Goal: Task Accomplishment & Management: Complete application form

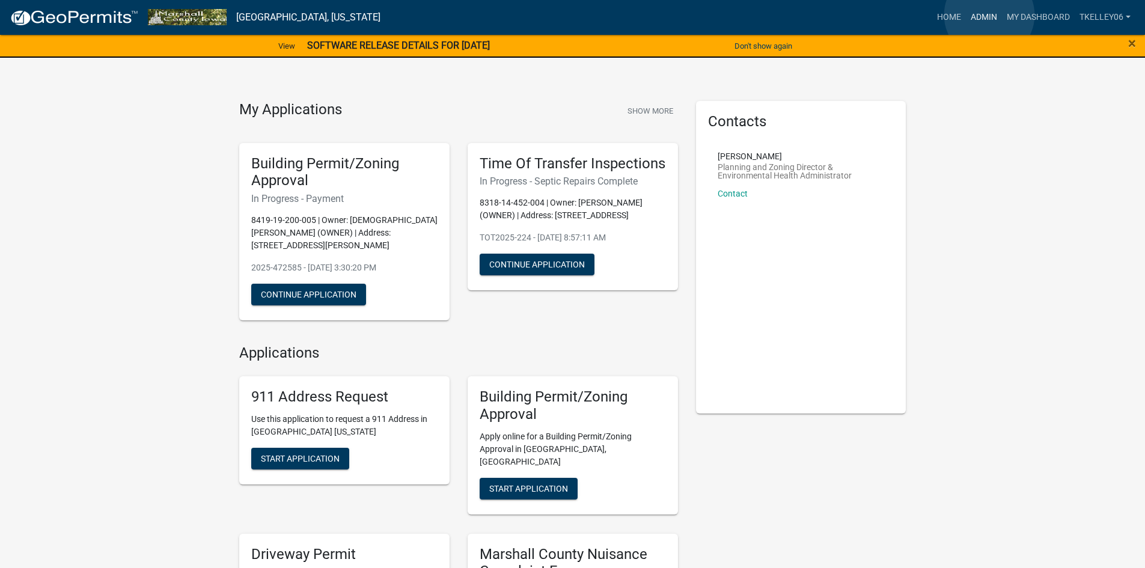
click at [989, 15] on link "Admin" at bounding box center [984, 17] width 36 height 23
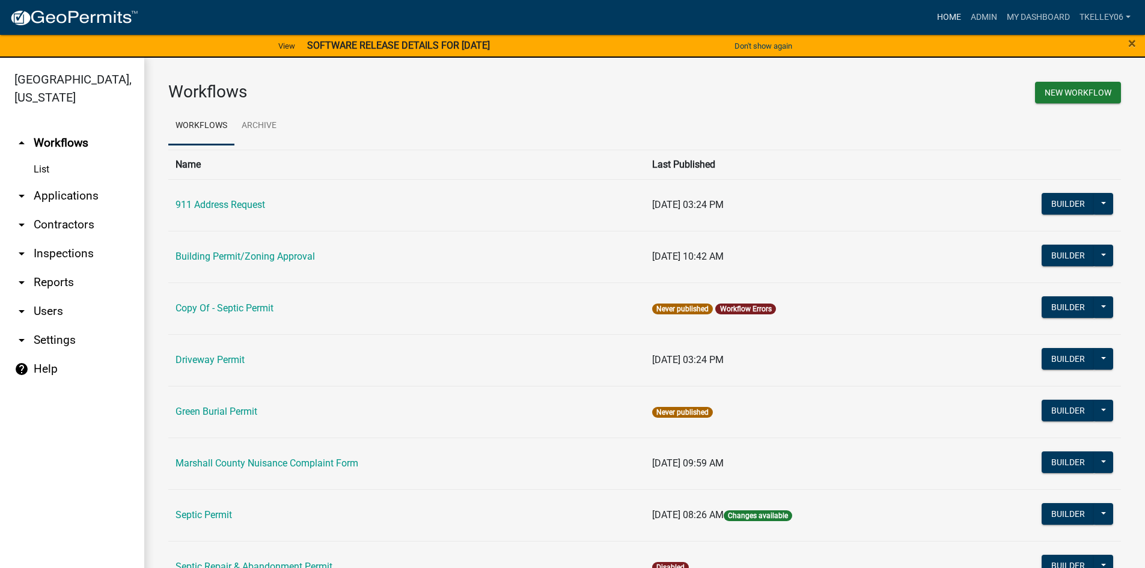
click at [947, 12] on link "Home" at bounding box center [949, 17] width 34 height 23
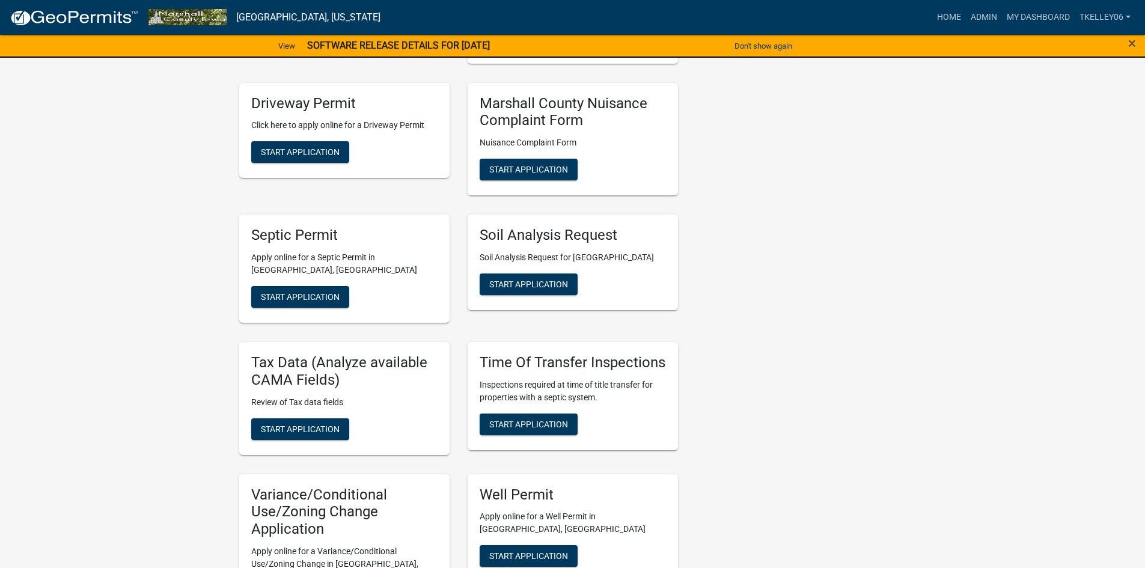
scroll to position [481, 0]
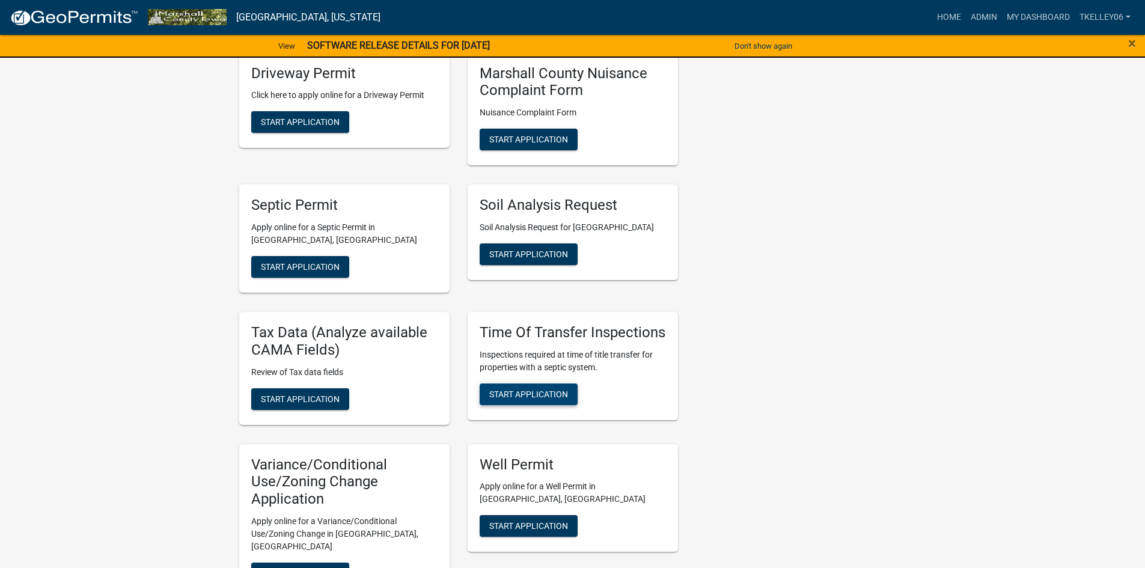
click at [540, 389] on span "Start Application" at bounding box center [528, 394] width 79 height 10
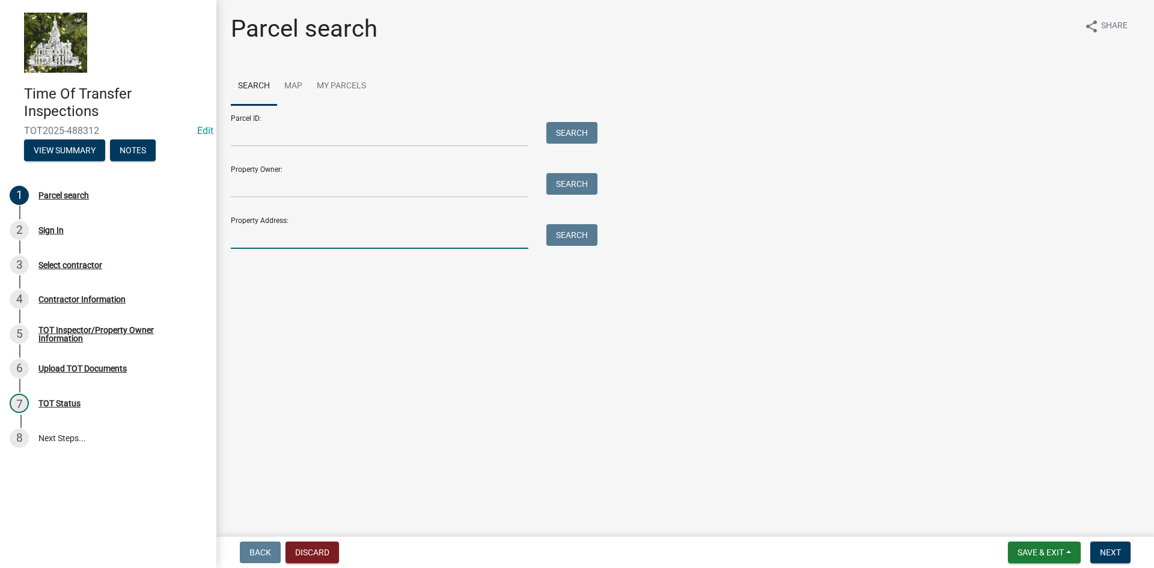
click at [400, 239] on input "Property Address:" at bounding box center [380, 236] width 298 height 25
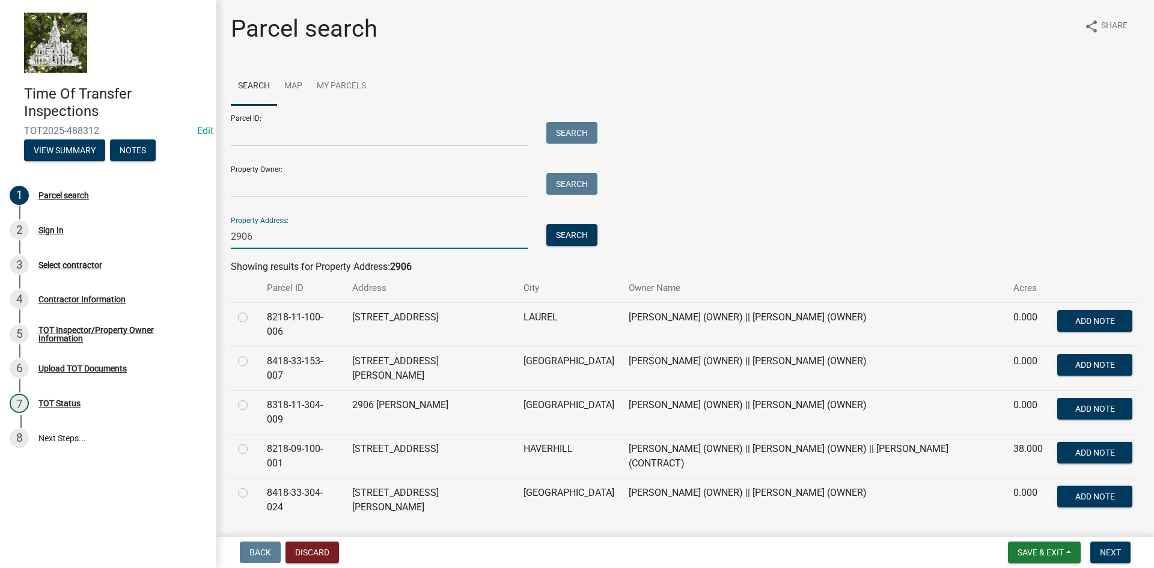
type input "2906"
click at [237, 316] on td at bounding box center [245, 324] width 29 height 44
click at [252, 310] on label at bounding box center [252, 310] width 0 height 0
click at [252, 313] on input "radio" at bounding box center [256, 314] width 8 height 8
radio input "true"
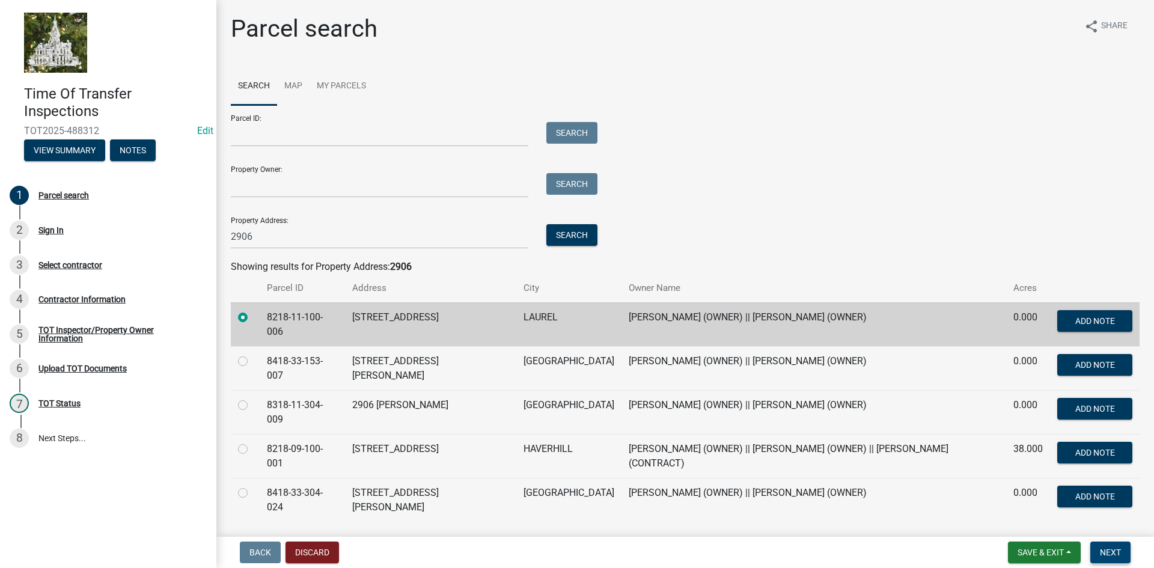
click at [1098, 554] on button "Next" at bounding box center [1110, 553] width 40 height 22
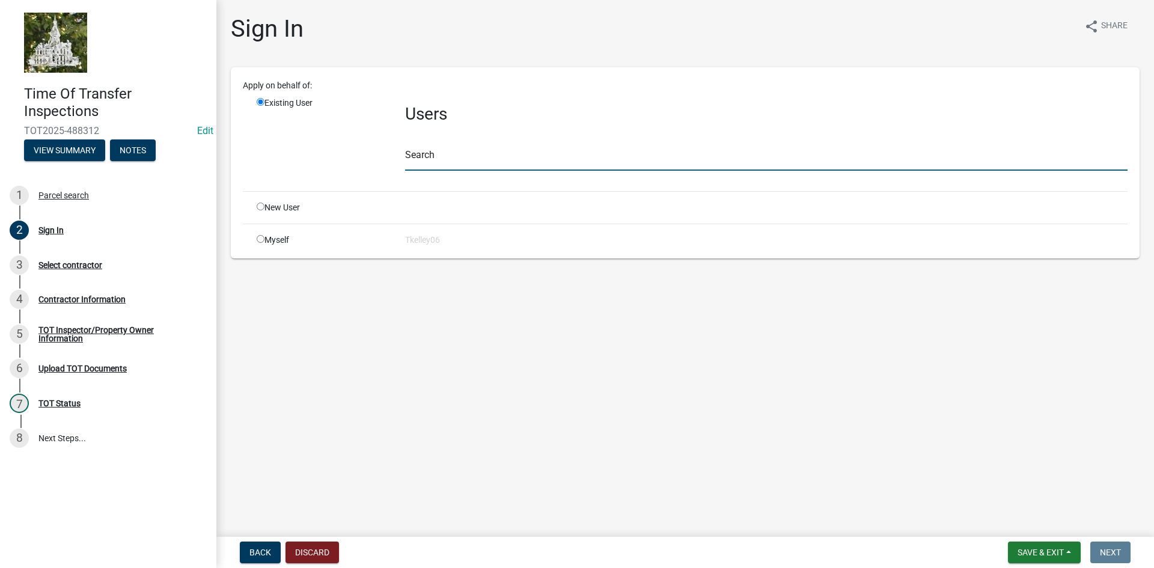
click at [430, 156] on input "text" at bounding box center [766, 158] width 722 height 25
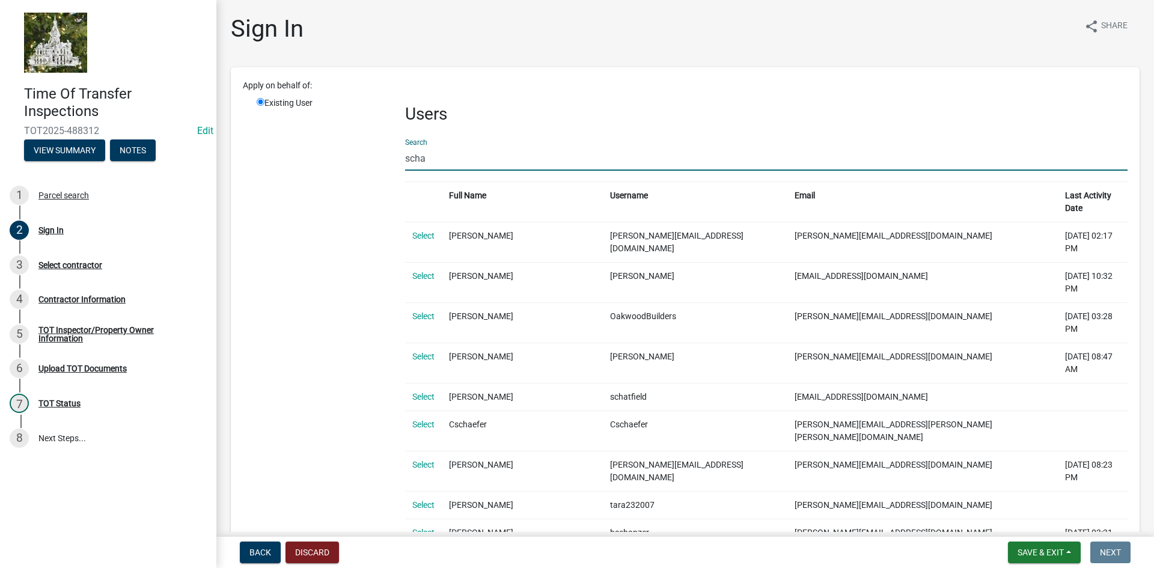
type input "[PERSON_NAME]"
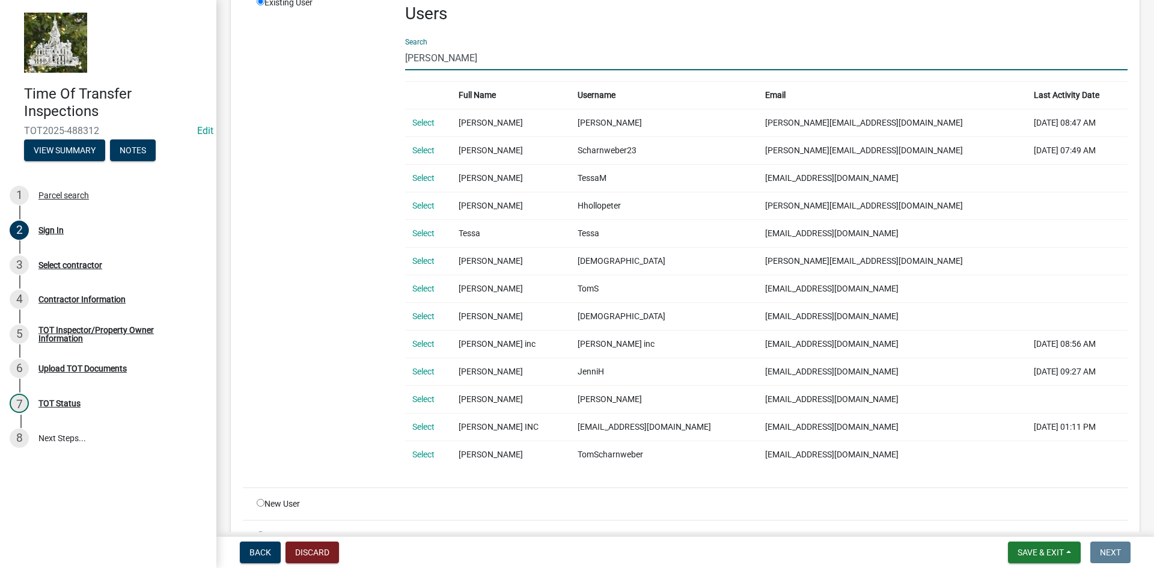
scroll to position [120, 0]
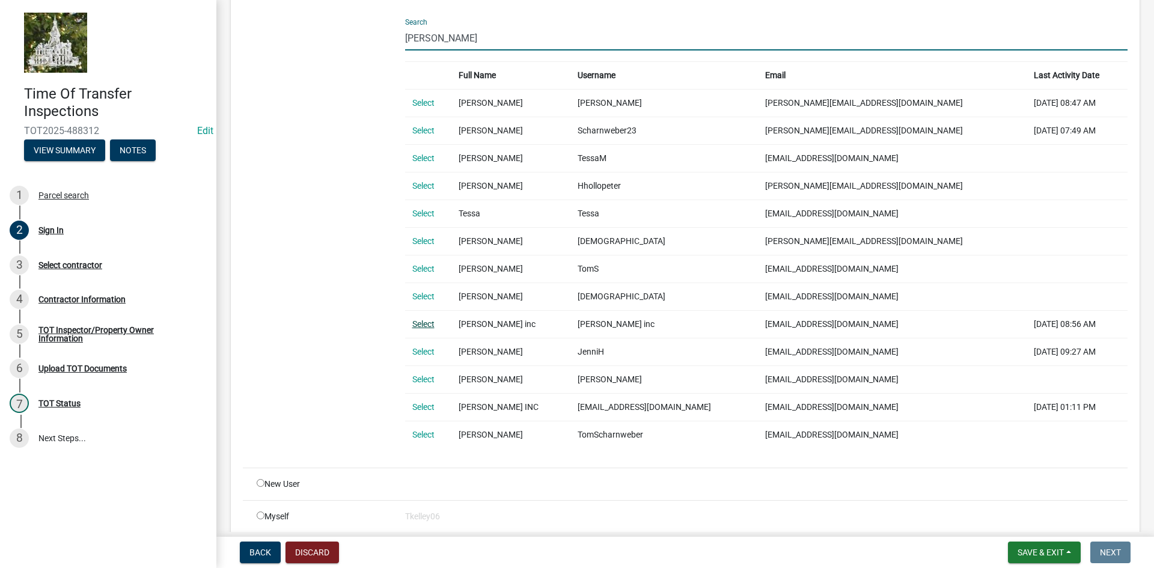
click at [420, 325] on link "Select" at bounding box center [423, 324] width 22 height 10
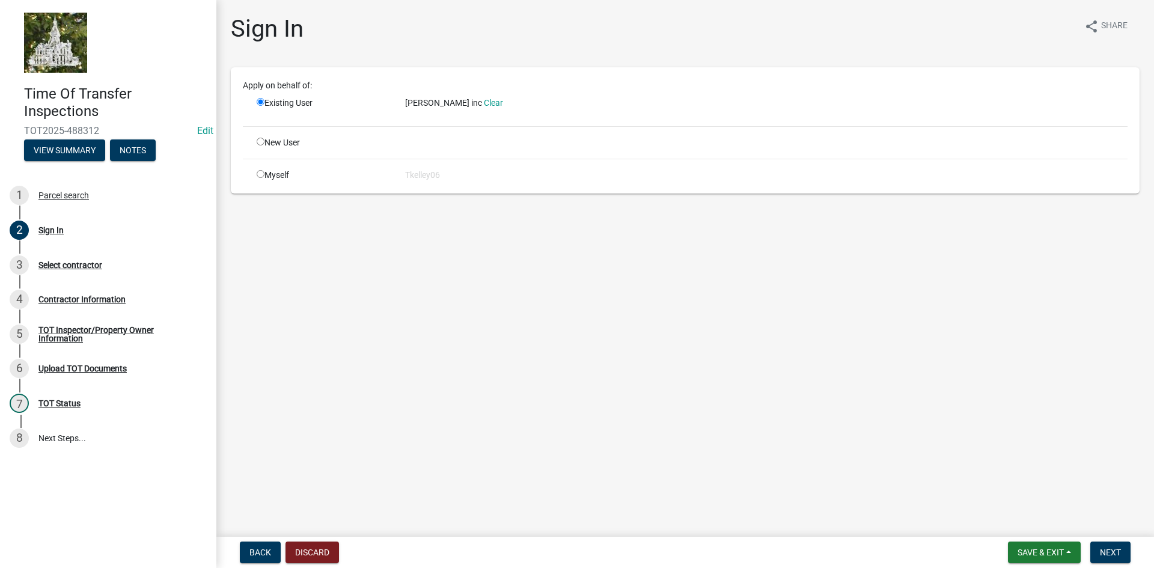
scroll to position [0, 0]
click at [1111, 556] on span "Next" at bounding box center [1110, 553] width 21 height 10
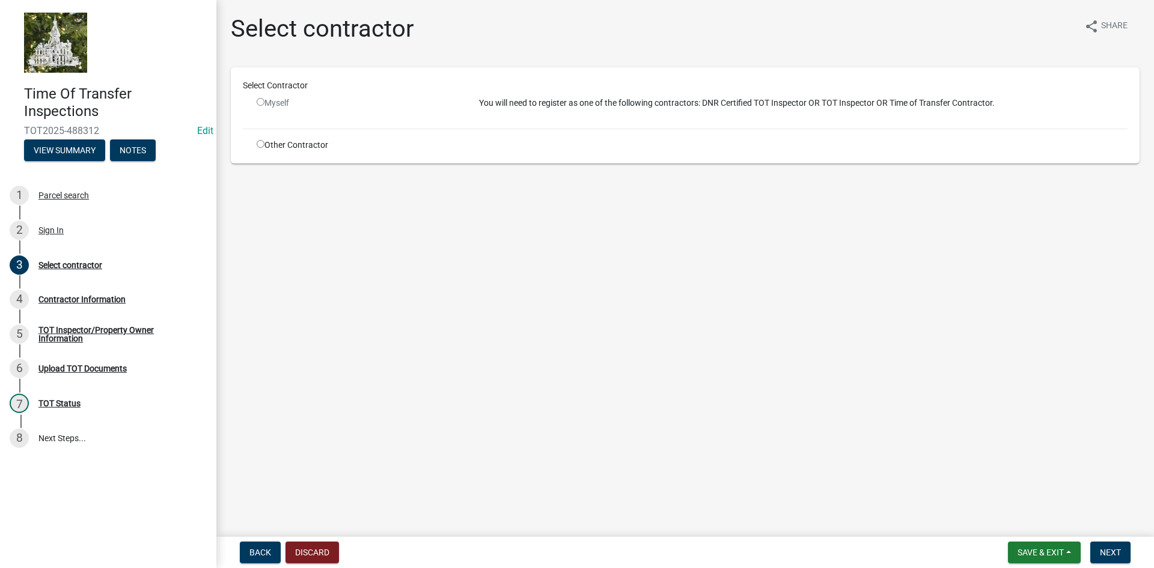
click at [258, 105] on input "radio" at bounding box center [261, 102] width 8 height 8
click at [263, 101] on input "radio" at bounding box center [261, 102] width 8 height 8
radio input "false"
click at [261, 147] on input "radio" at bounding box center [261, 144] width 8 height 8
radio input "true"
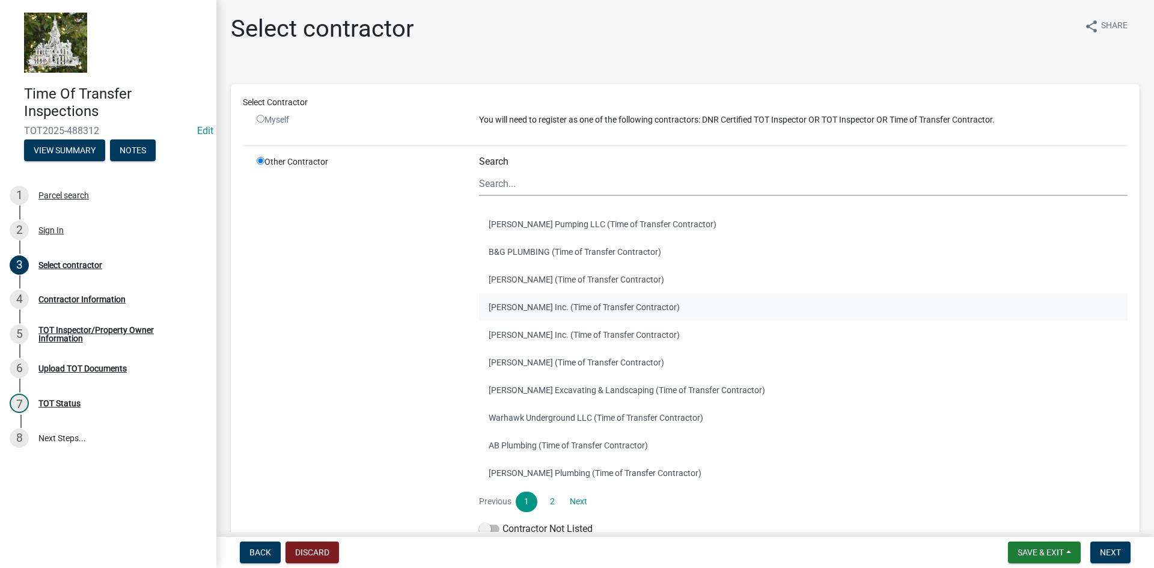
click at [510, 307] on button "[PERSON_NAME] Inc. (Time of Transfer Contractor)" at bounding box center [803, 307] width 649 height 28
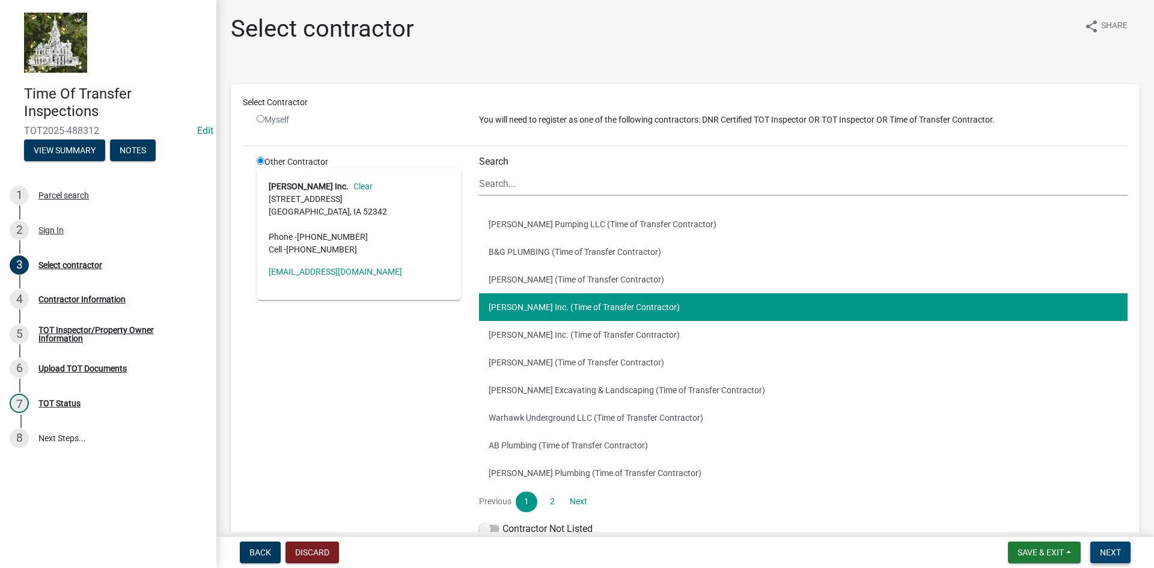
click at [1101, 549] on span "Next" at bounding box center [1110, 553] width 21 height 10
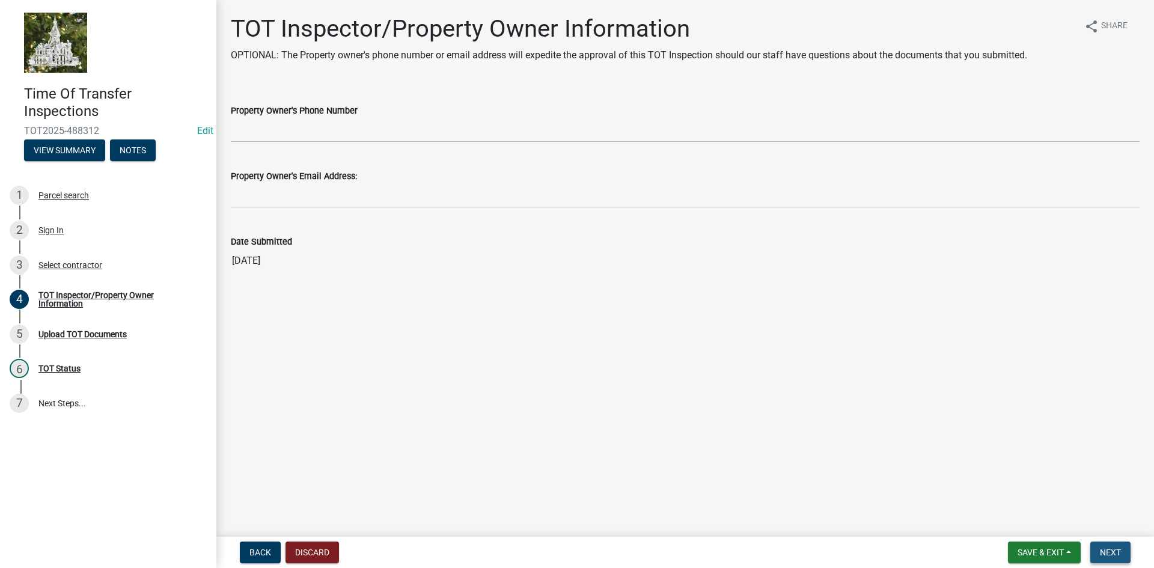
click at [1108, 557] on span "Next" at bounding box center [1110, 553] width 21 height 10
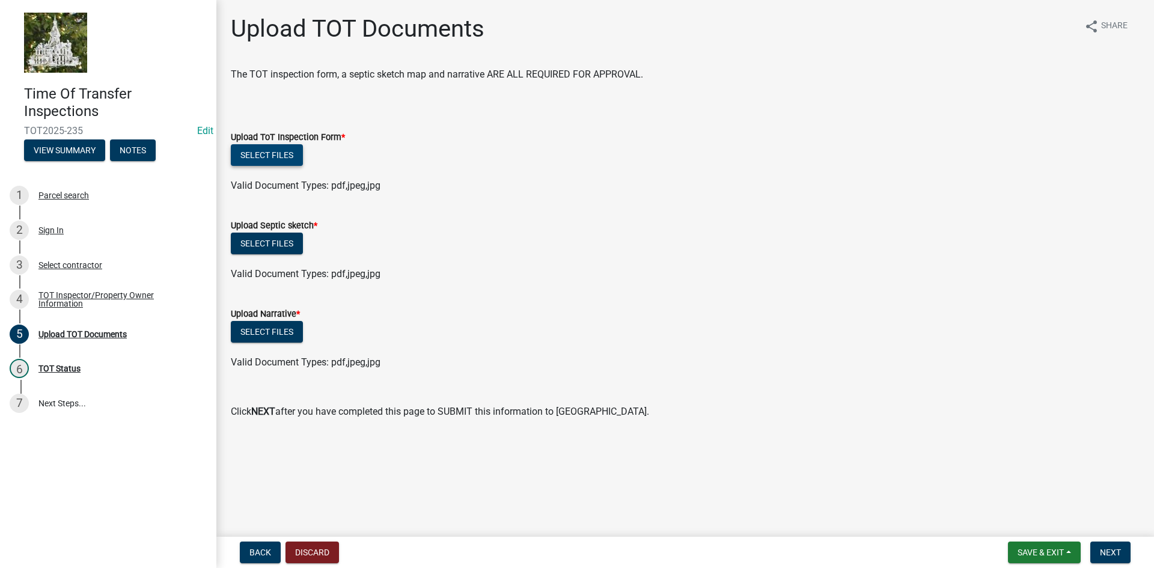
click at [273, 151] on button "Select files" at bounding box center [267, 155] width 72 height 22
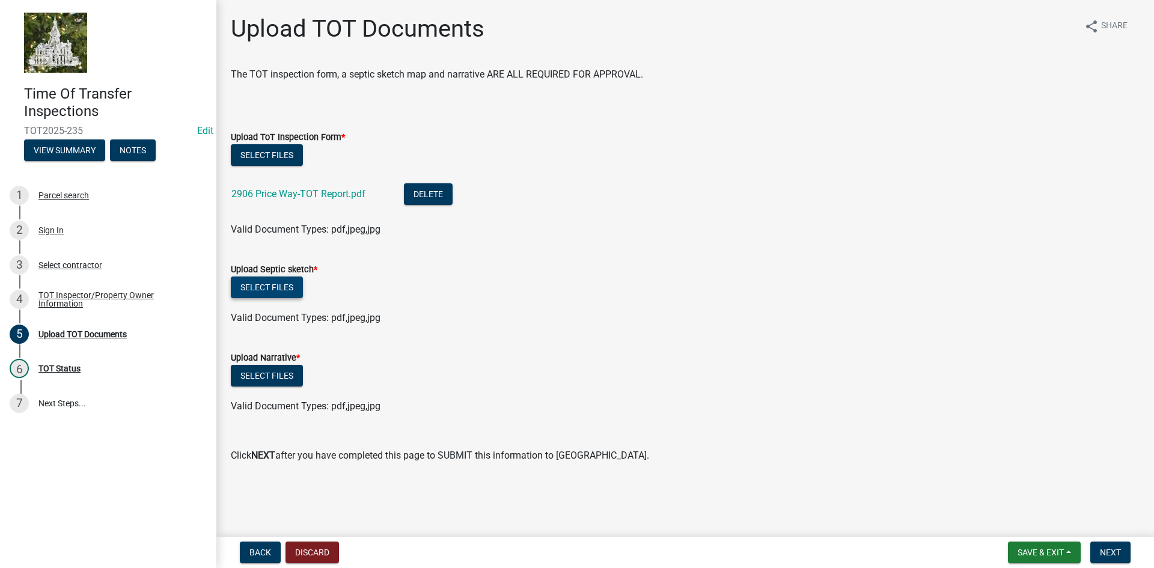
click at [266, 289] on button "Select files" at bounding box center [267, 287] width 72 height 22
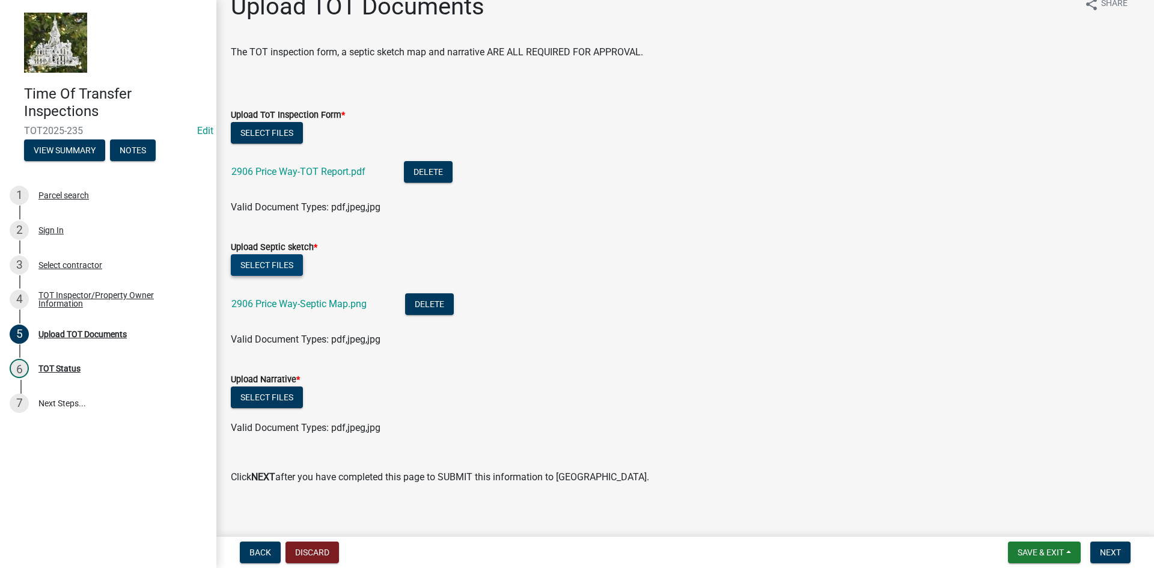
scroll to position [31, 0]
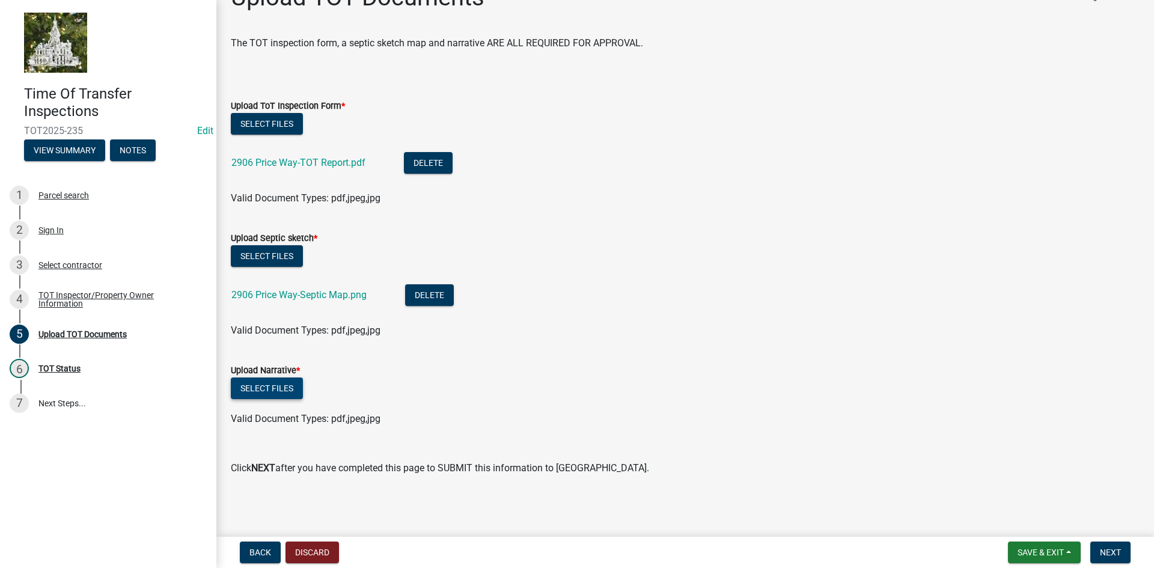
click at [270, 384] on button "Select files" at bounding box center [267, 388] width 72 height 22
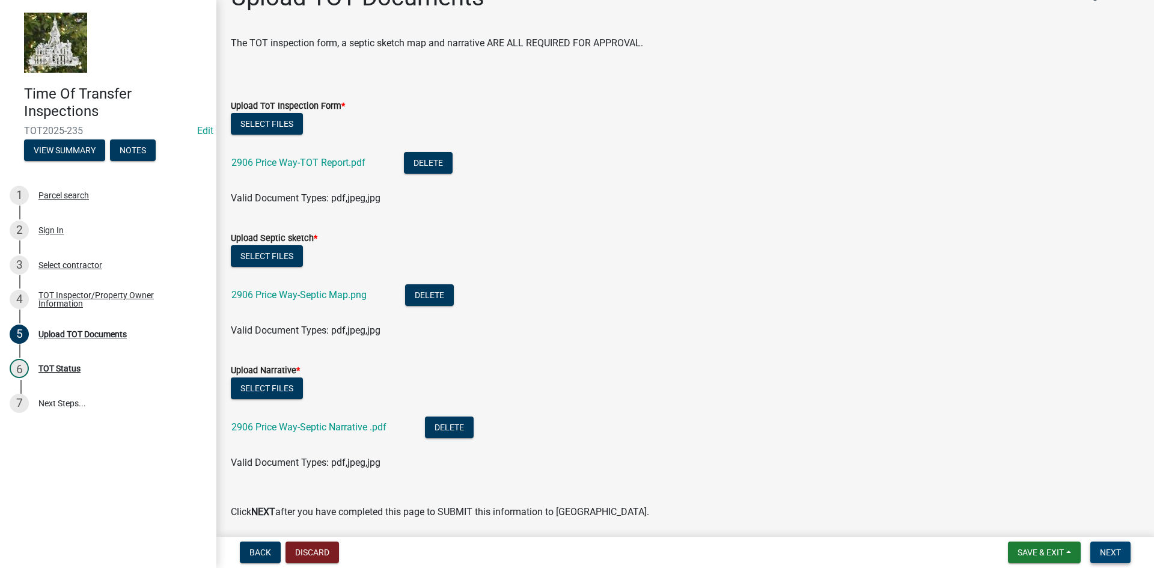
click at [1119, 557] on span "Next" at bounding box center [1110, 553] width 21 height 10
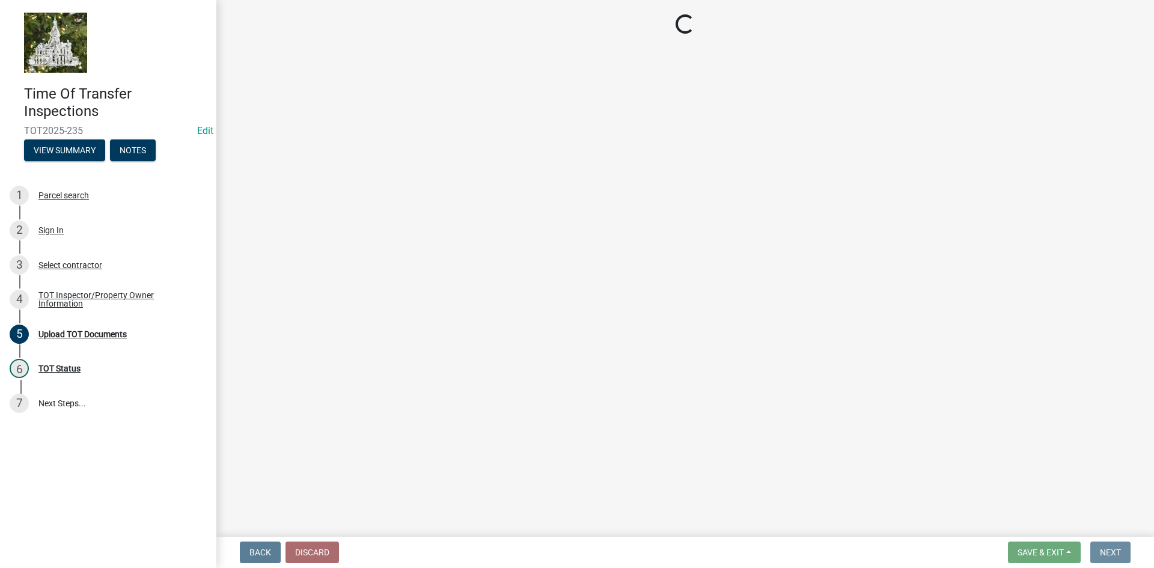
scroll to position [0, 0]
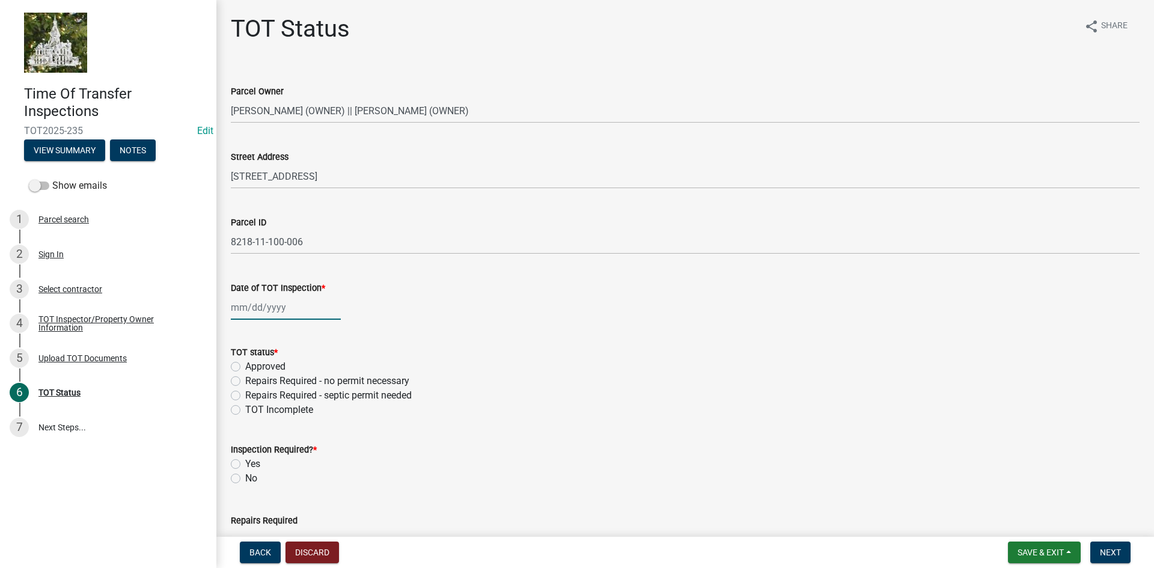
click at [268, 310] on div at bounding box center [286, 307] width 110 height 25
select select "10"
select select "2025"
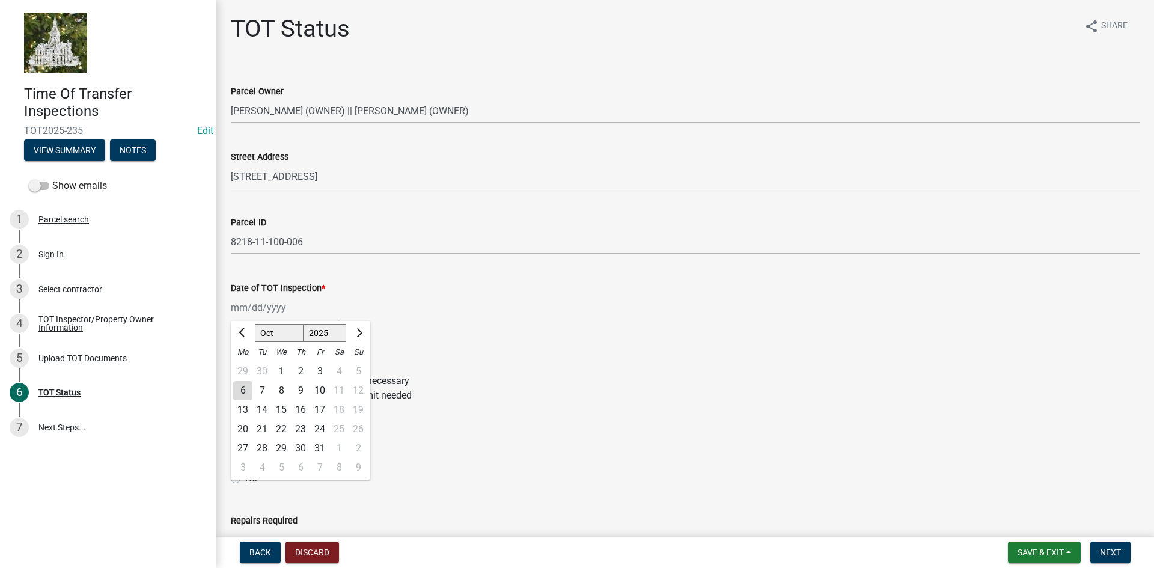
click at [301, 367] on div "2" at bounding box center [300, 371] width 19 height 19
type input "[DATE]"
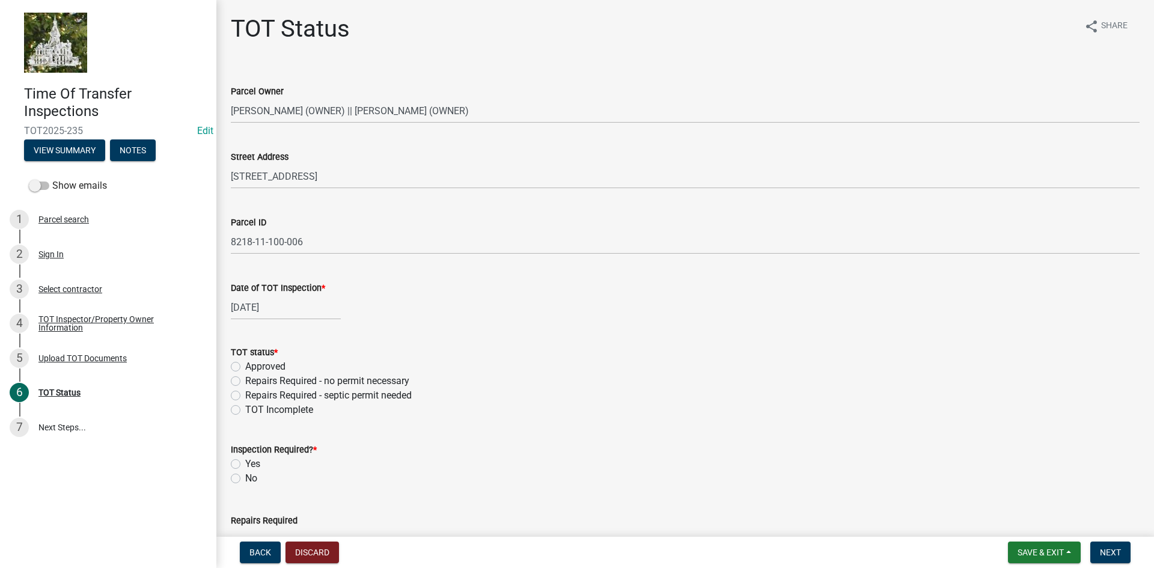
click at [245, 364] on label "Approved" at bounding box center [265, 366] width 40 height 14
click at [245, 364] on input "Approved" at bounding box center [249, 363] width 8 height 8
radio input "true"
click at [245, 478] on label "No" at bounding box center [251, 478] width 12 height 14
click at [245, 478] on input "No" at bounding box center [249, 475] width 8 height 8
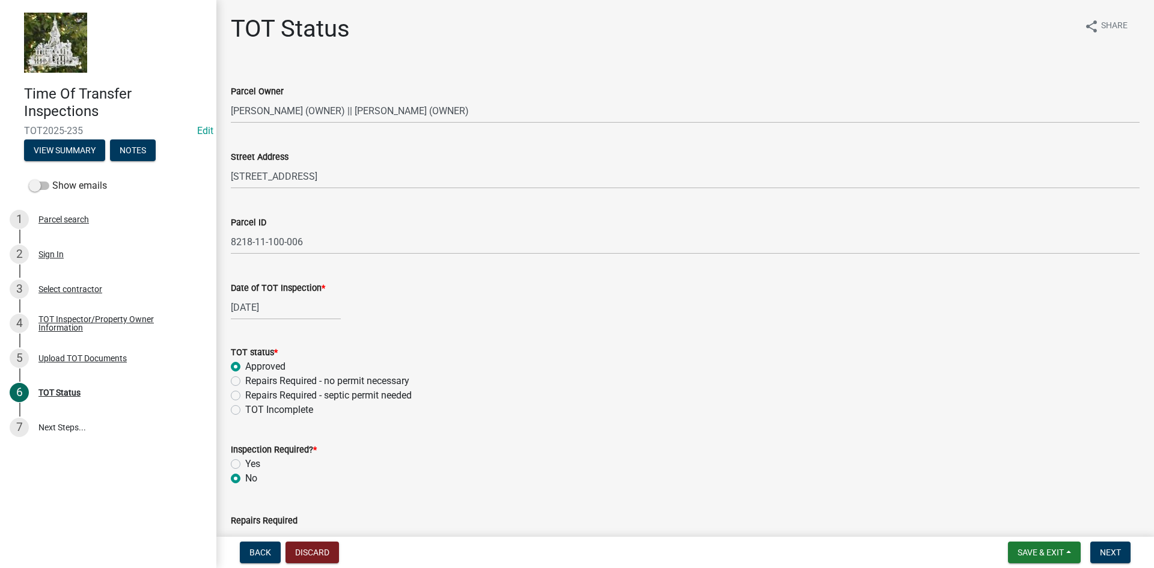
radio input "true"
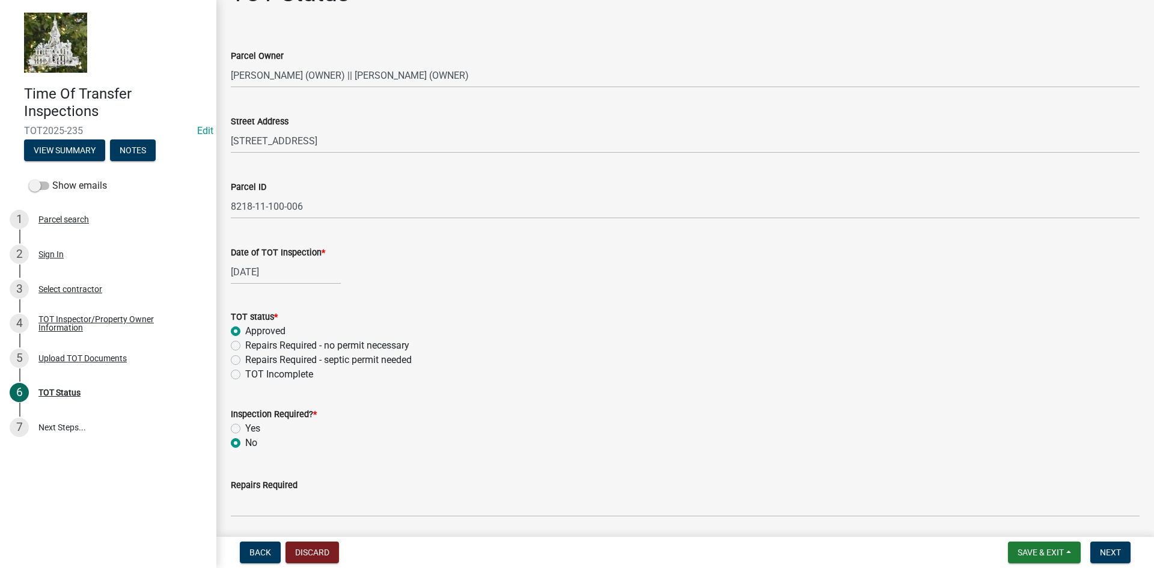
scroll to position [77, 0]
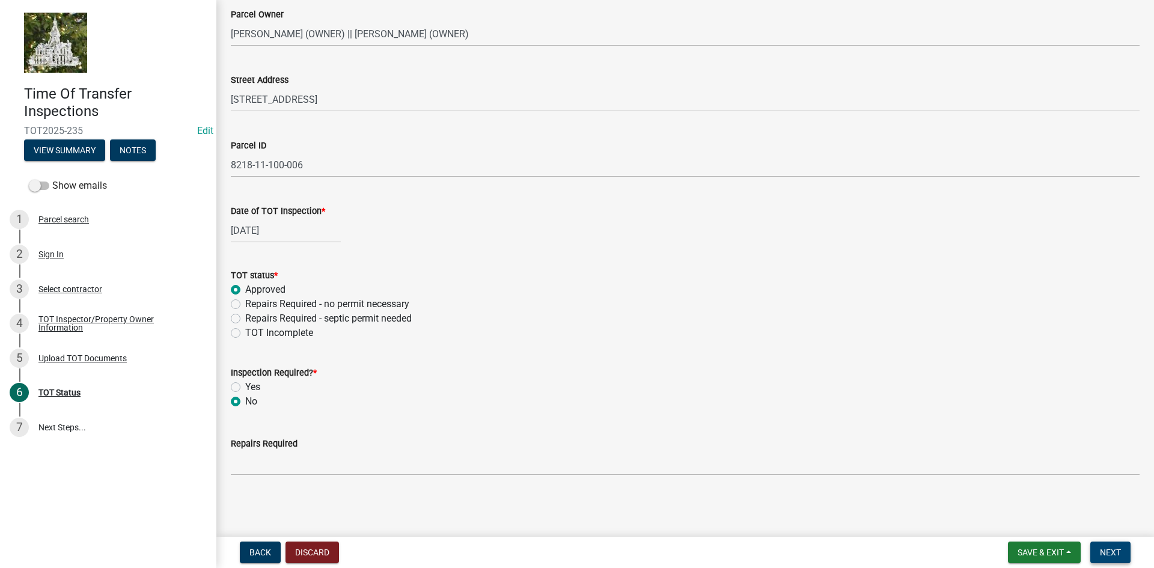
click at [1104, 552] on span "Next" at bounding box center [1110, 553] width 21 height 10
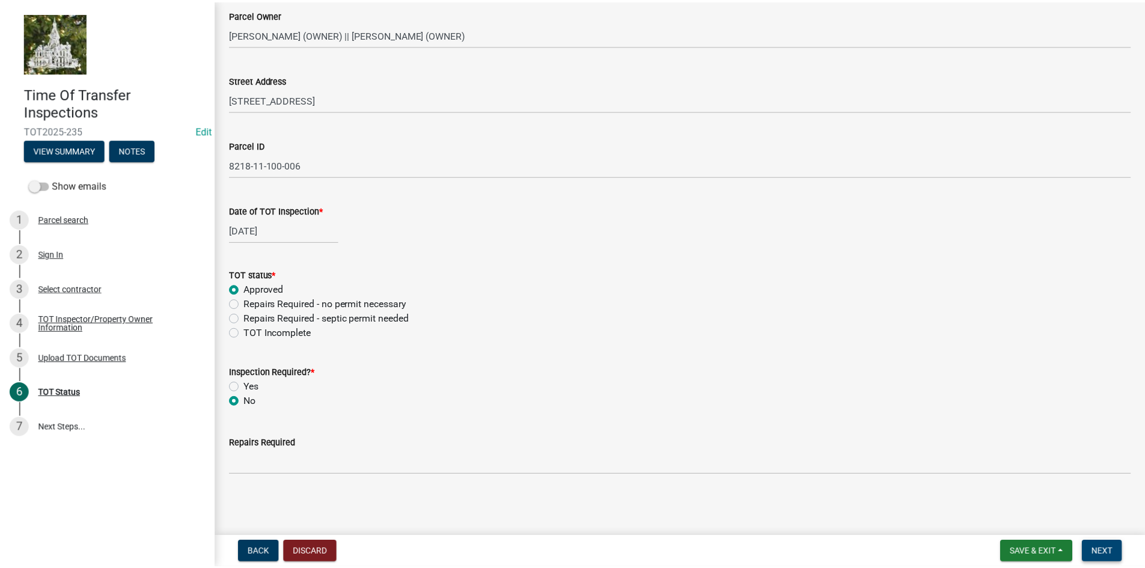
scroll to position [0, 0]
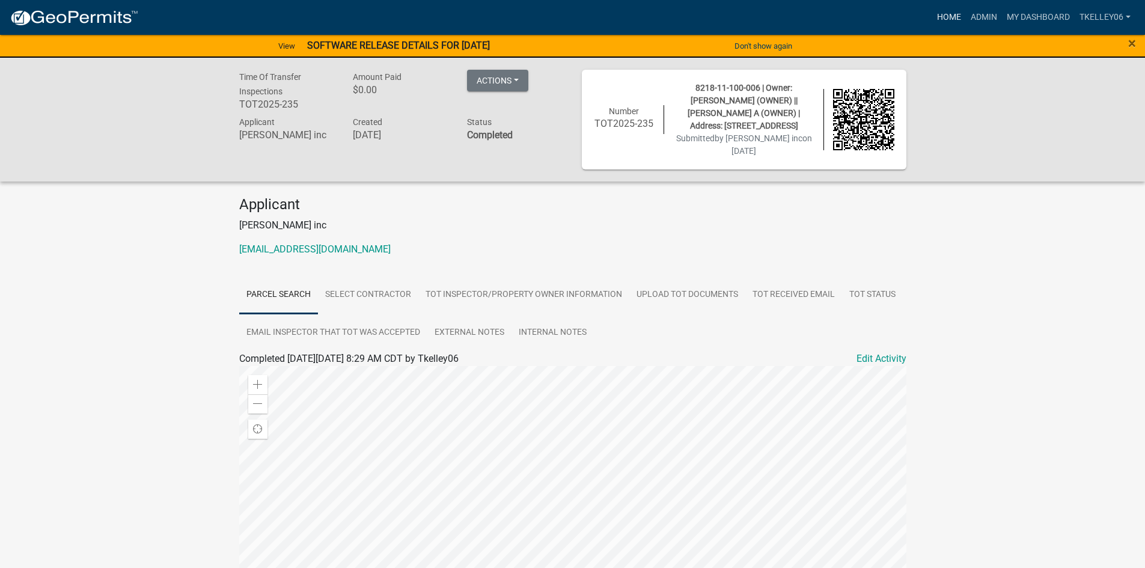
click at [952, 15] on link "Home" at bounding box center [949, 17] width 34 height 23
